Goal: Navigation & Orientation: Find specific page/section

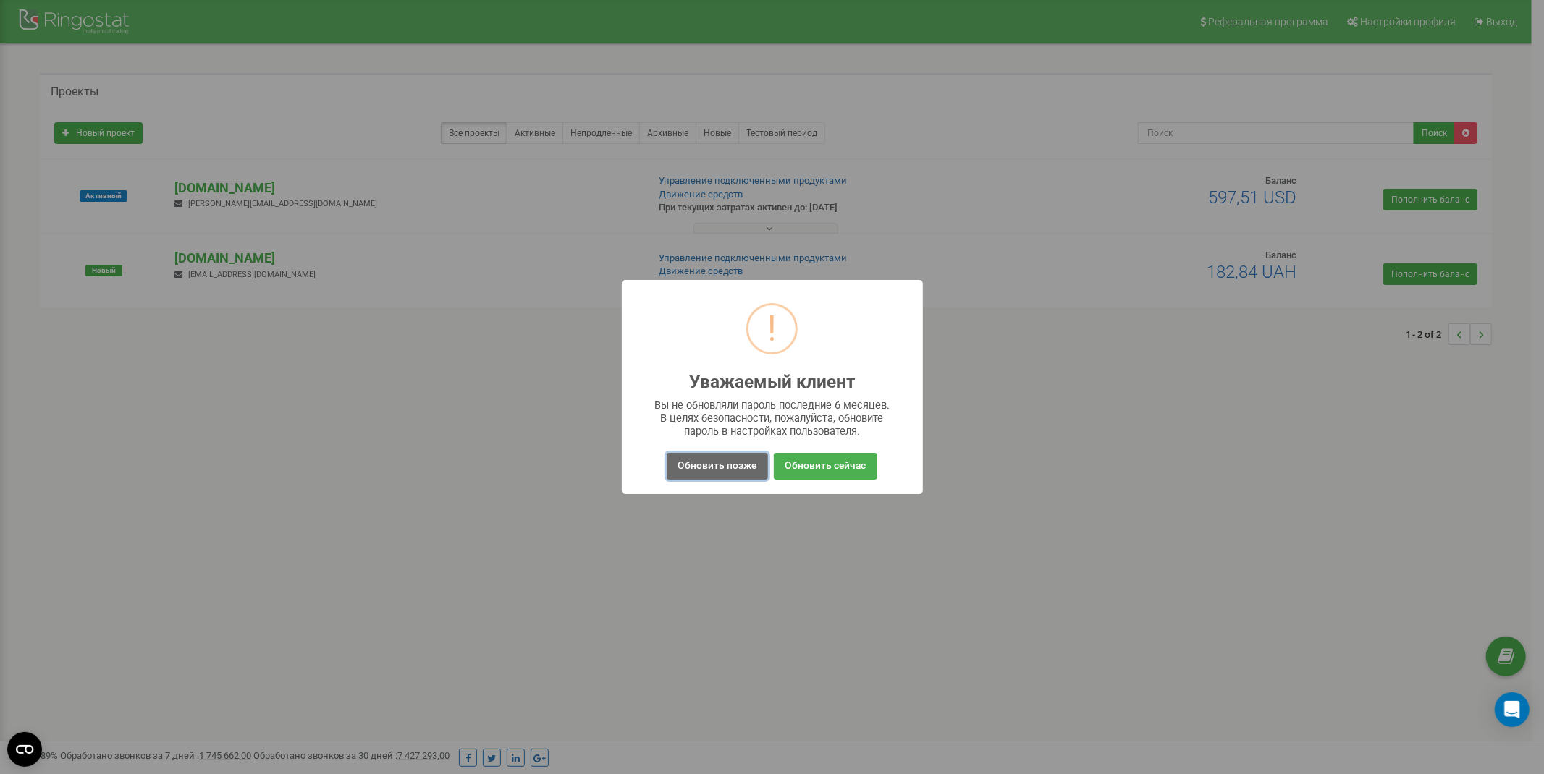
click at [713, 465] on button "Обновить позже" at bounding box center [717, 466] width 101 height 27
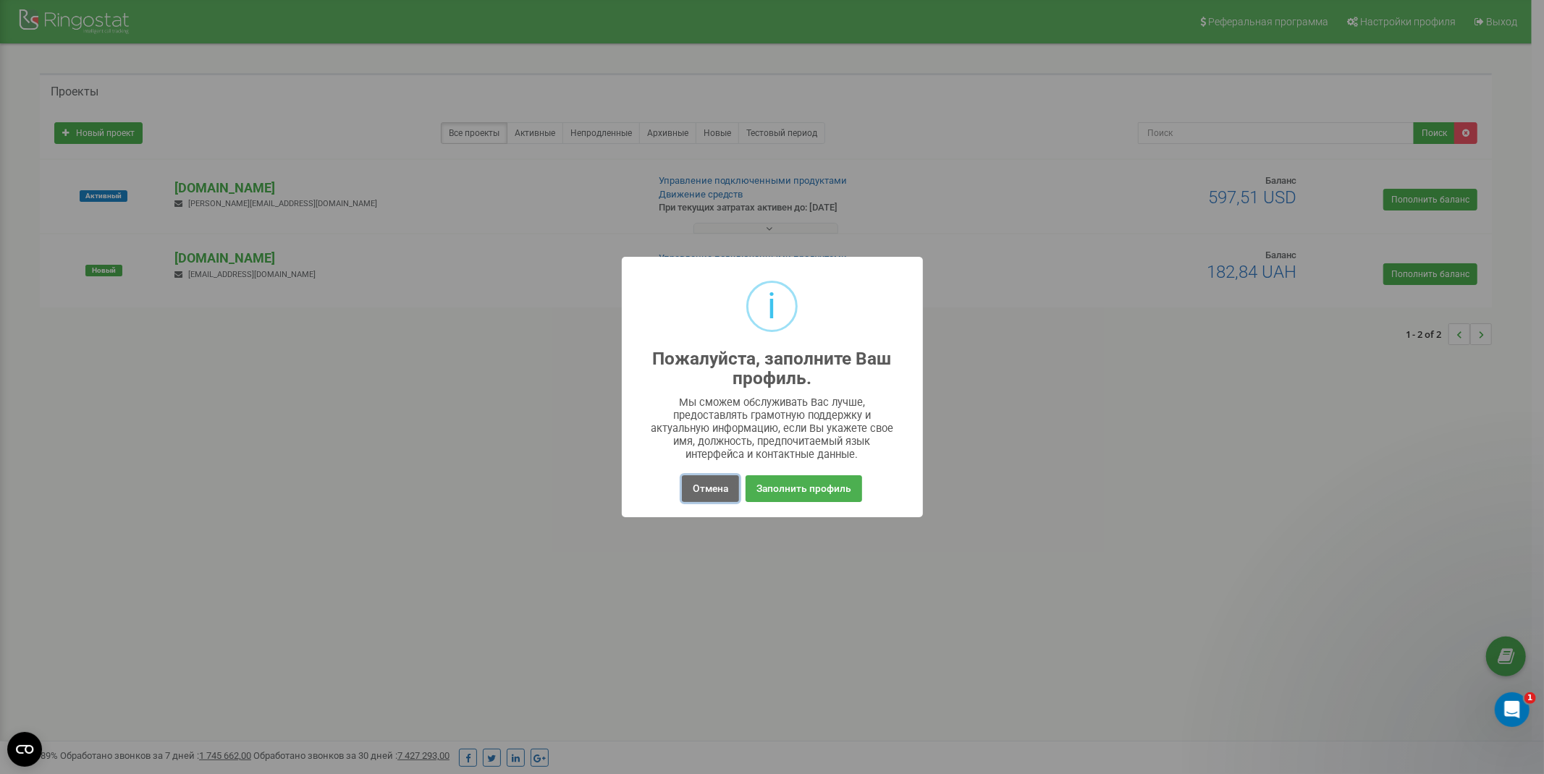
click at [706, 492] on button "Отмена" at bounding box center [710, 489] width 57 height 27
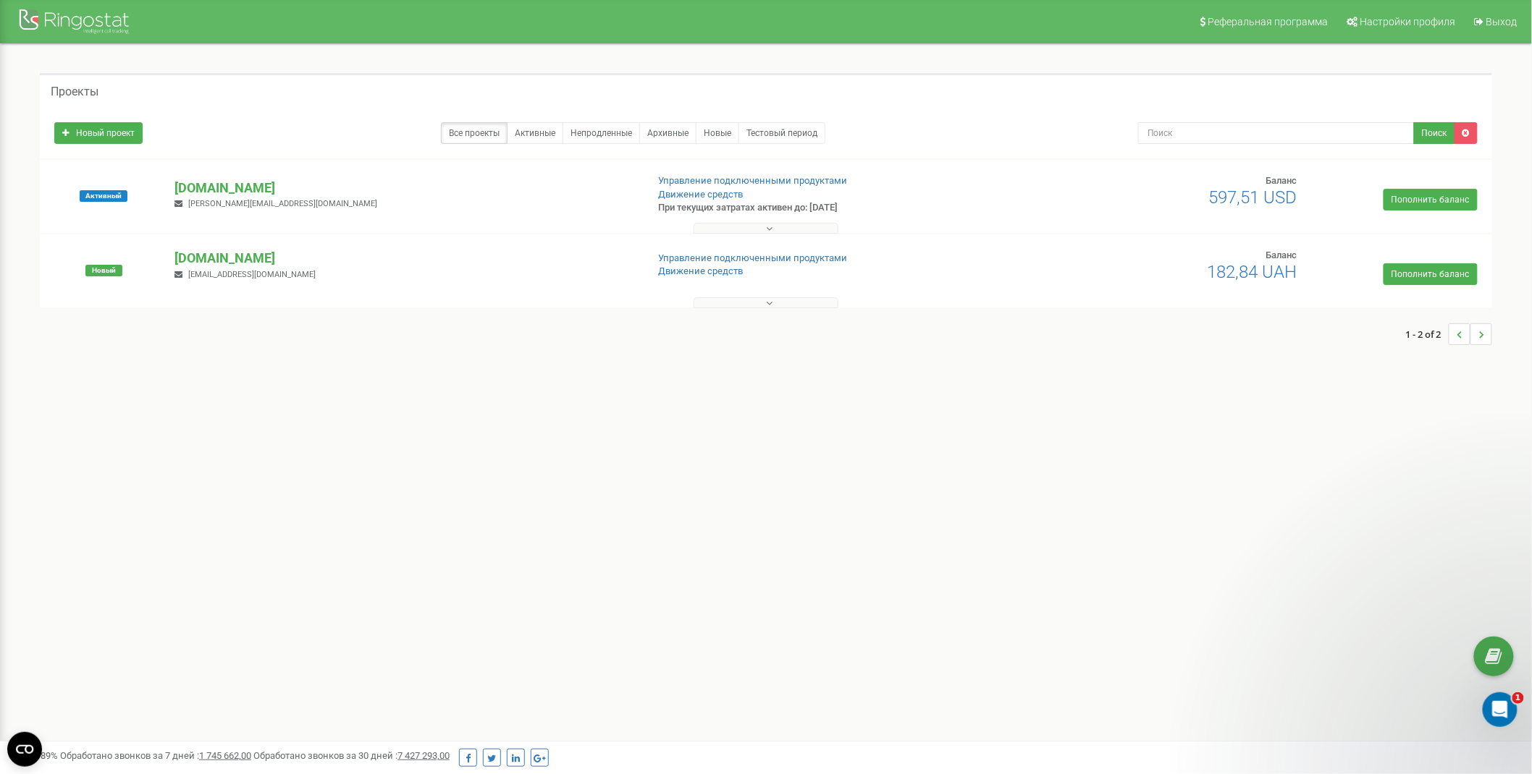
click at [573, 521] on div "Реферальная программа Настройки профиля Выход Проекты Новый проект Все проекты …" at bounding box center [766, 434] width 1532 height 869
click at [381, 101] on div "Проекты" at bounding box center [766, 90] width 1452 height 35
click at [90, 25] on div at bounding box center [76, 23] width 116 height 35
drag, startPoint x: 500, startPoint y: 512, endPoint x: 373, endPoint y: 453, distance: 140.2
click at [497, 510] on div "Реферальная программа Настройки профиля Выход Проекты Новый проект Все проекты …" at bounding box center [766, 434] width 1532 height 869
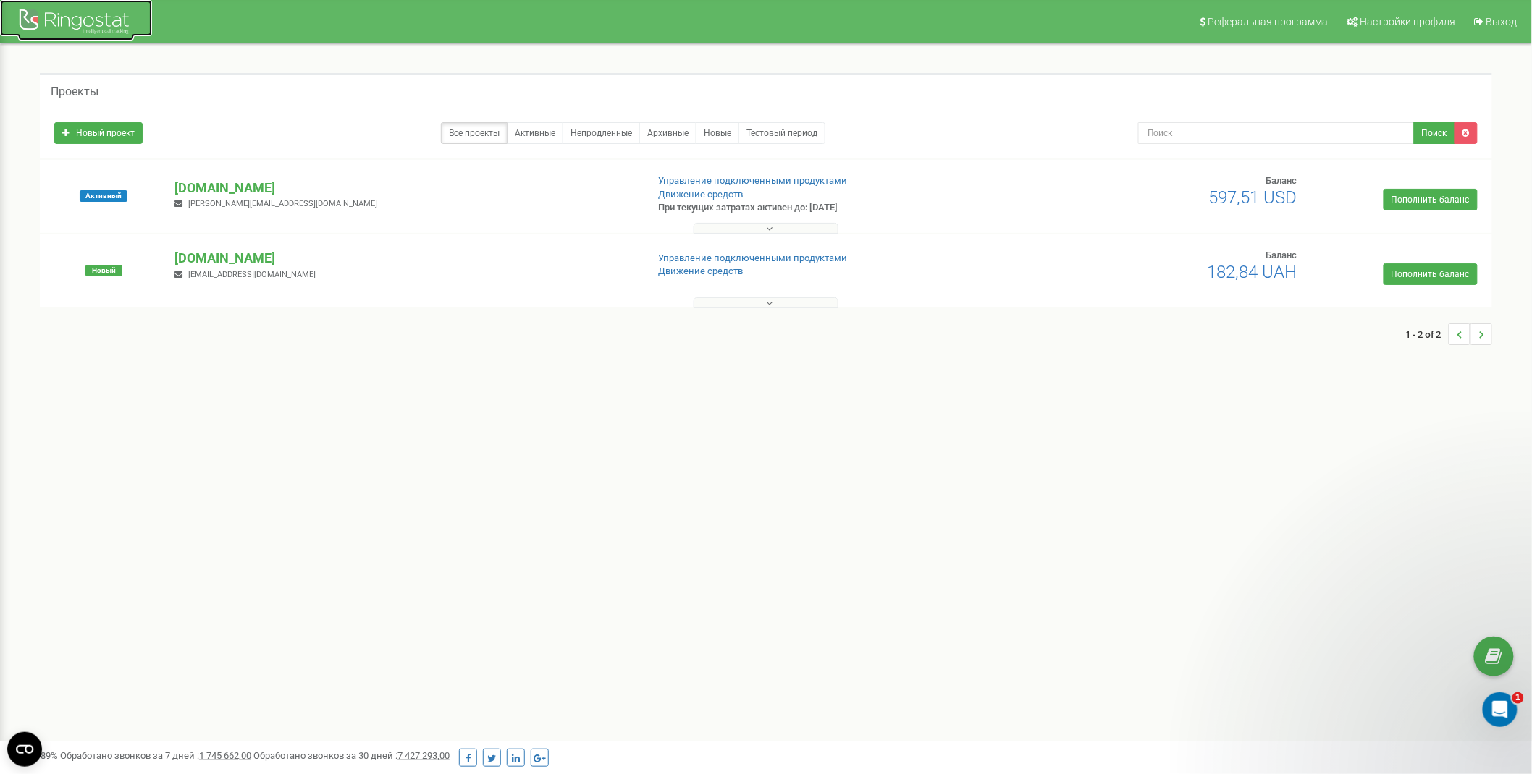
click at [81, 26] on div at bounding box center [76, 23] width 116 height 35
